Goal: Find specific page/section: Find specific page/section

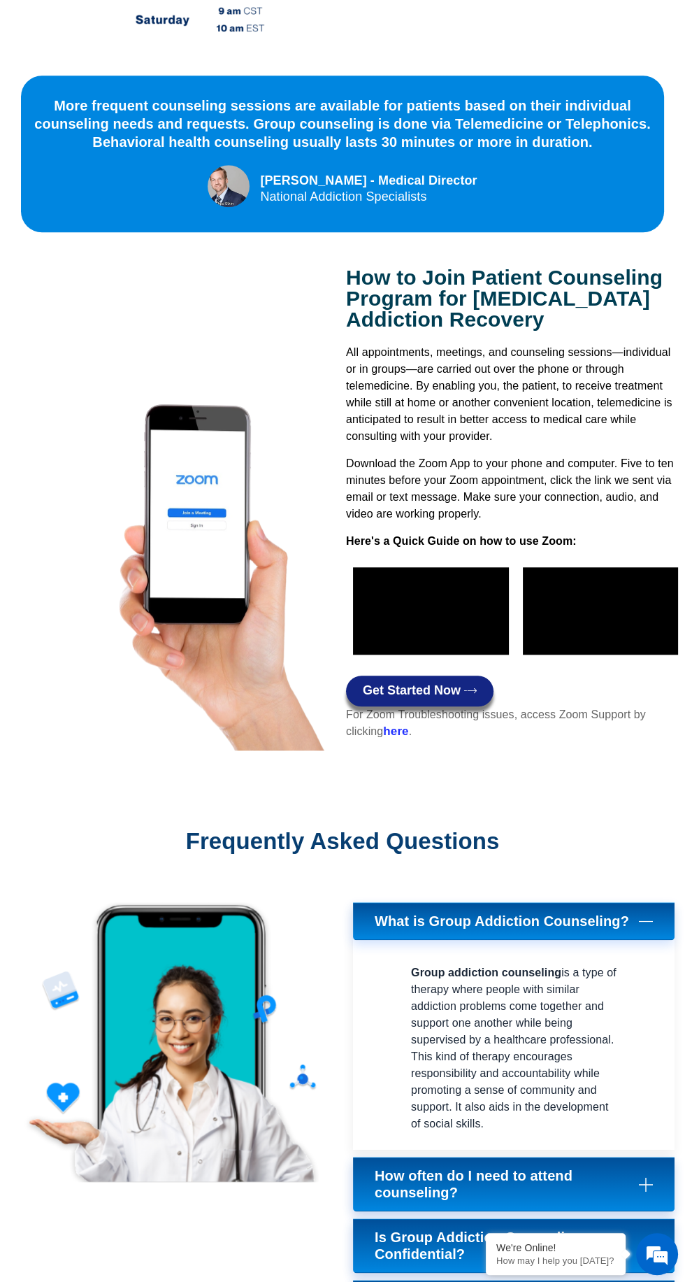
scroll to position [1039, 0]
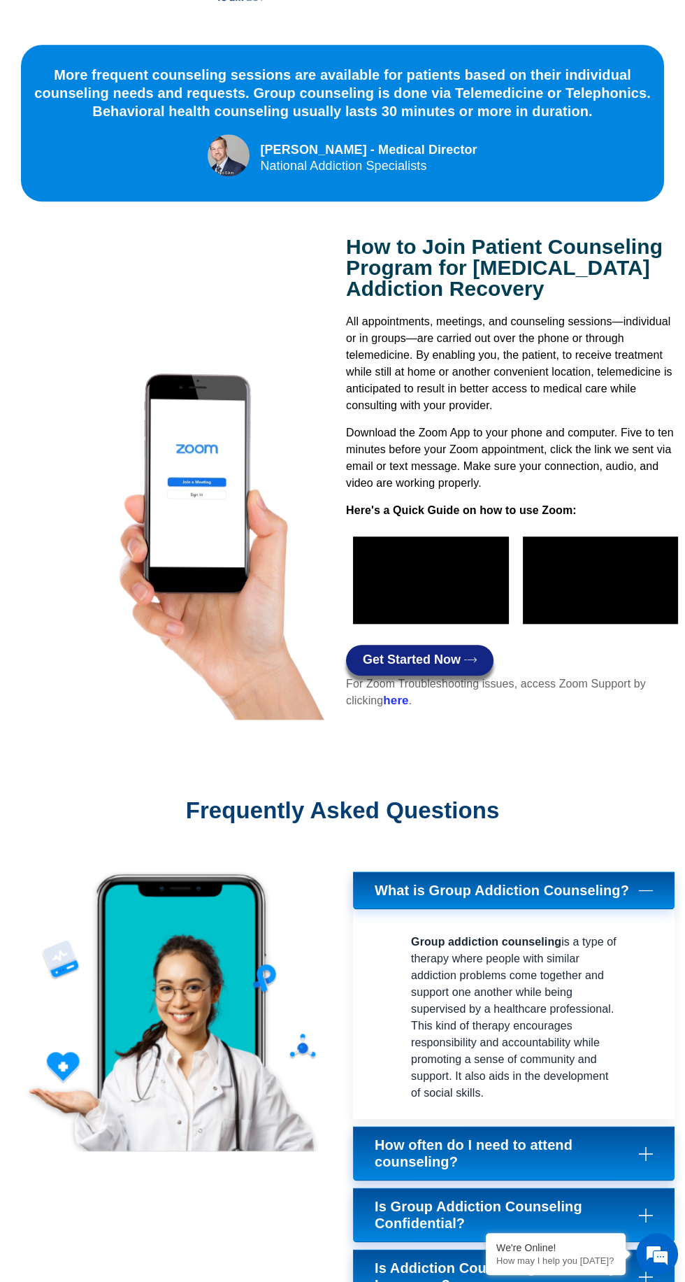
click at [652, 1146] on icon at bounding box center [646, 1153] width 14 height 14
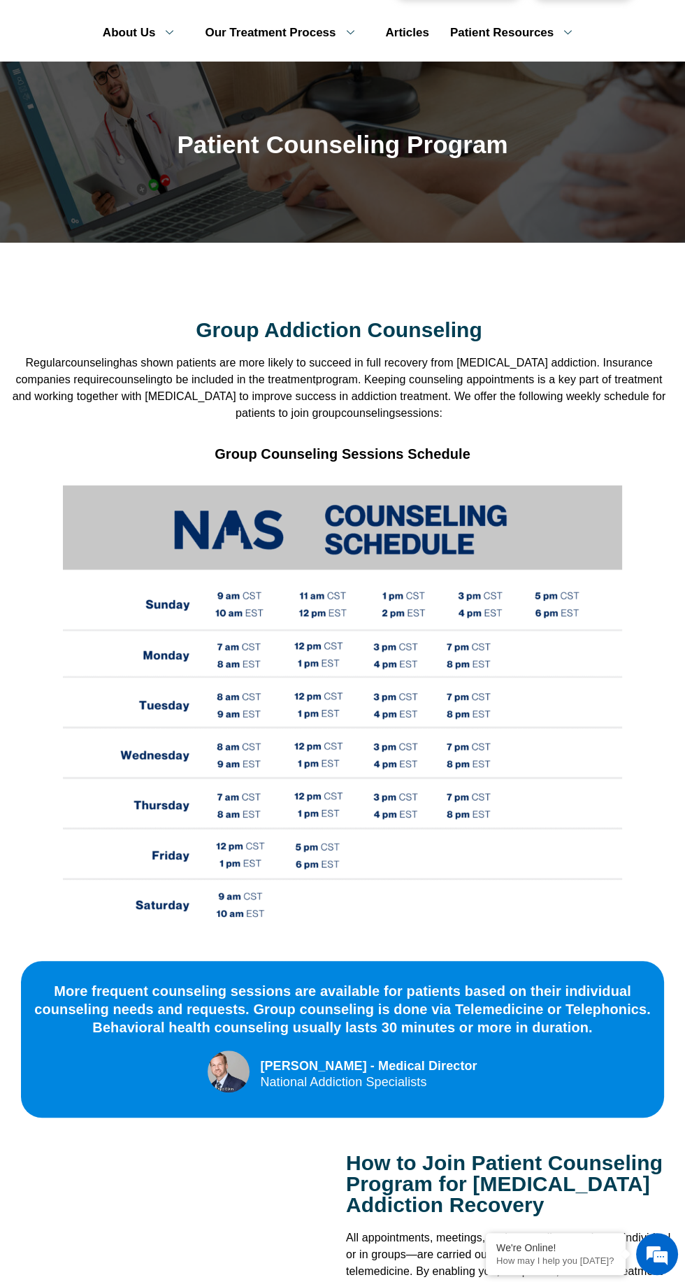
scroll to position [0, 0]
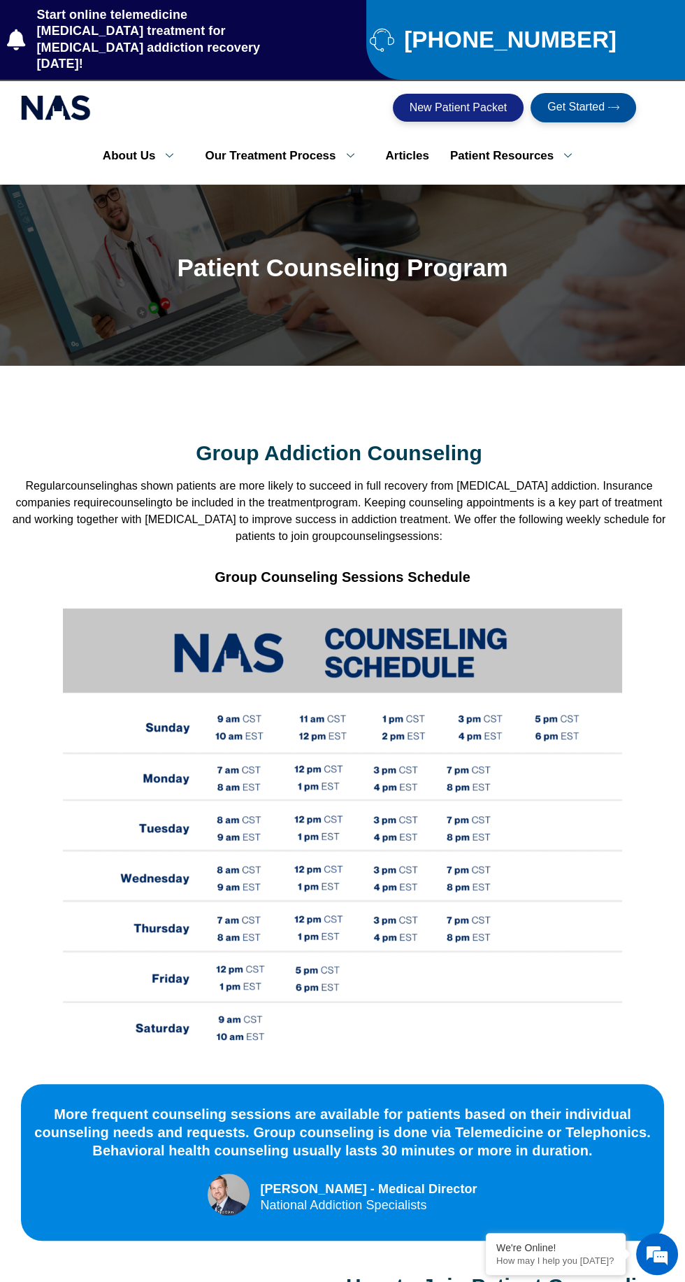
click at [506, 148] on link "Patient Resources" at bounding box center [516, 155] width 153 height 29
click at [598, 242] on link "[MEDICAL_DATA] and Pregnancy Test" at bounding box center [545, 262] width 210 height 52
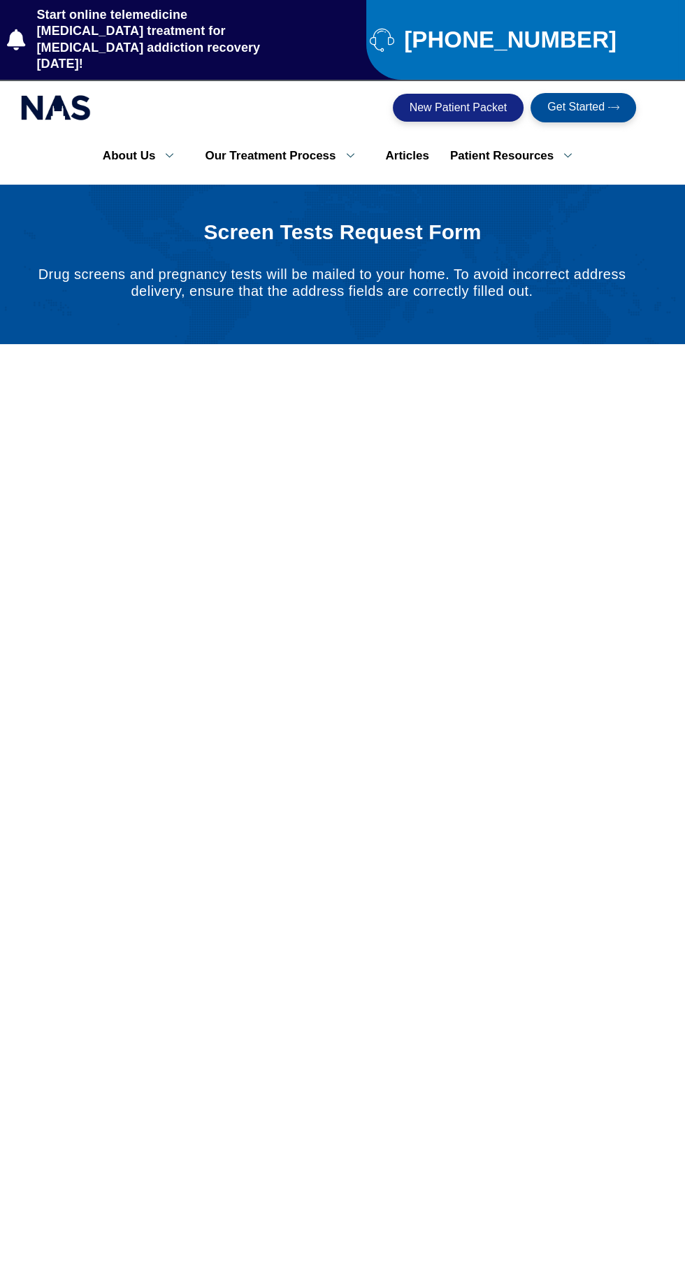
click at [502, 141] on link "Patient Resources" at bounding box center [516, 155] width 153 height 29
click at [603, 248] on link "[MEDICAL_DATA] and Pregnancy Test" at bounding box center [545, 262] width 210 height 52
